Goal: Find specific page/section: Find specific page/section

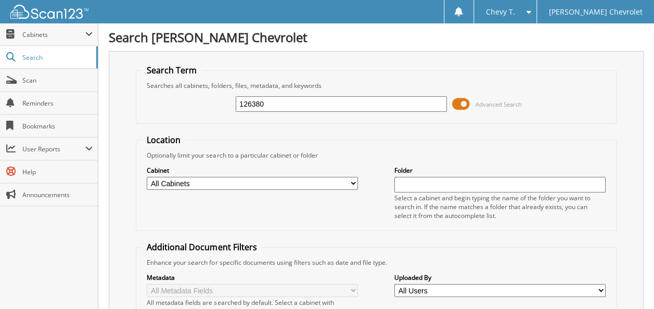
type input "126380"
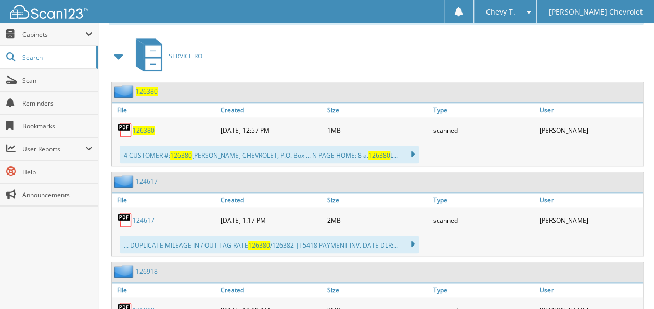
scroll to position [468, 0]
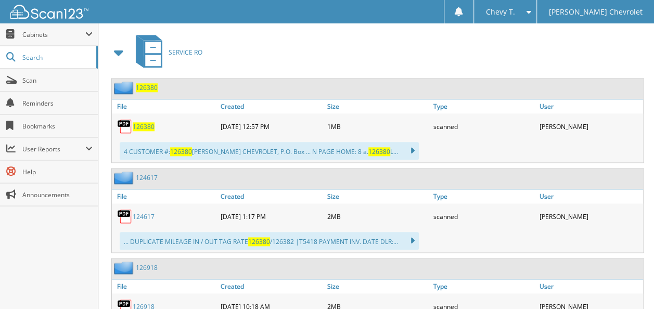
click at [139, 122] on span "126380" at bounding box center [144, 126] width 22 height 9
